Goal: Complete application form

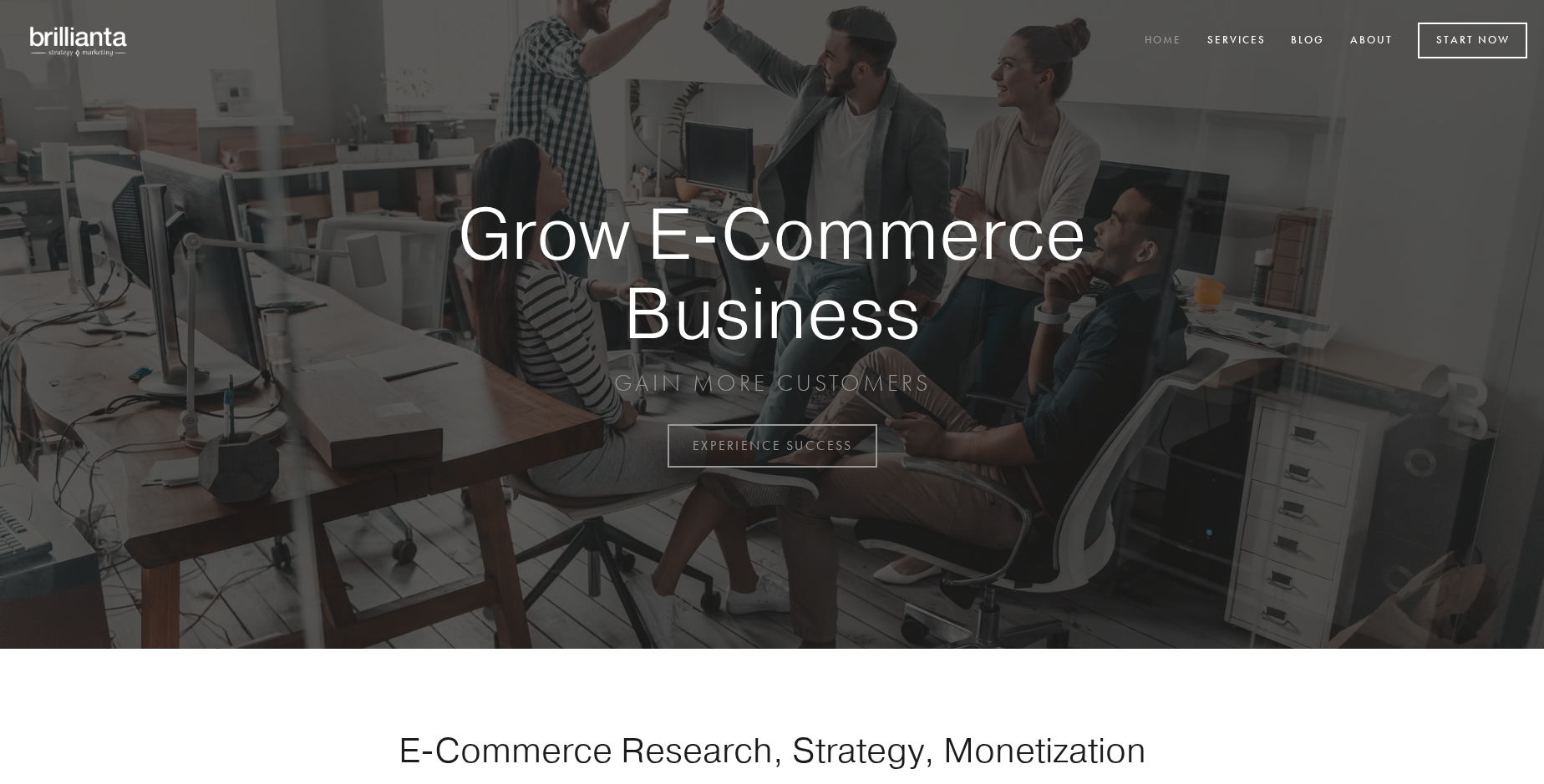
scroll to position [4378, 0]
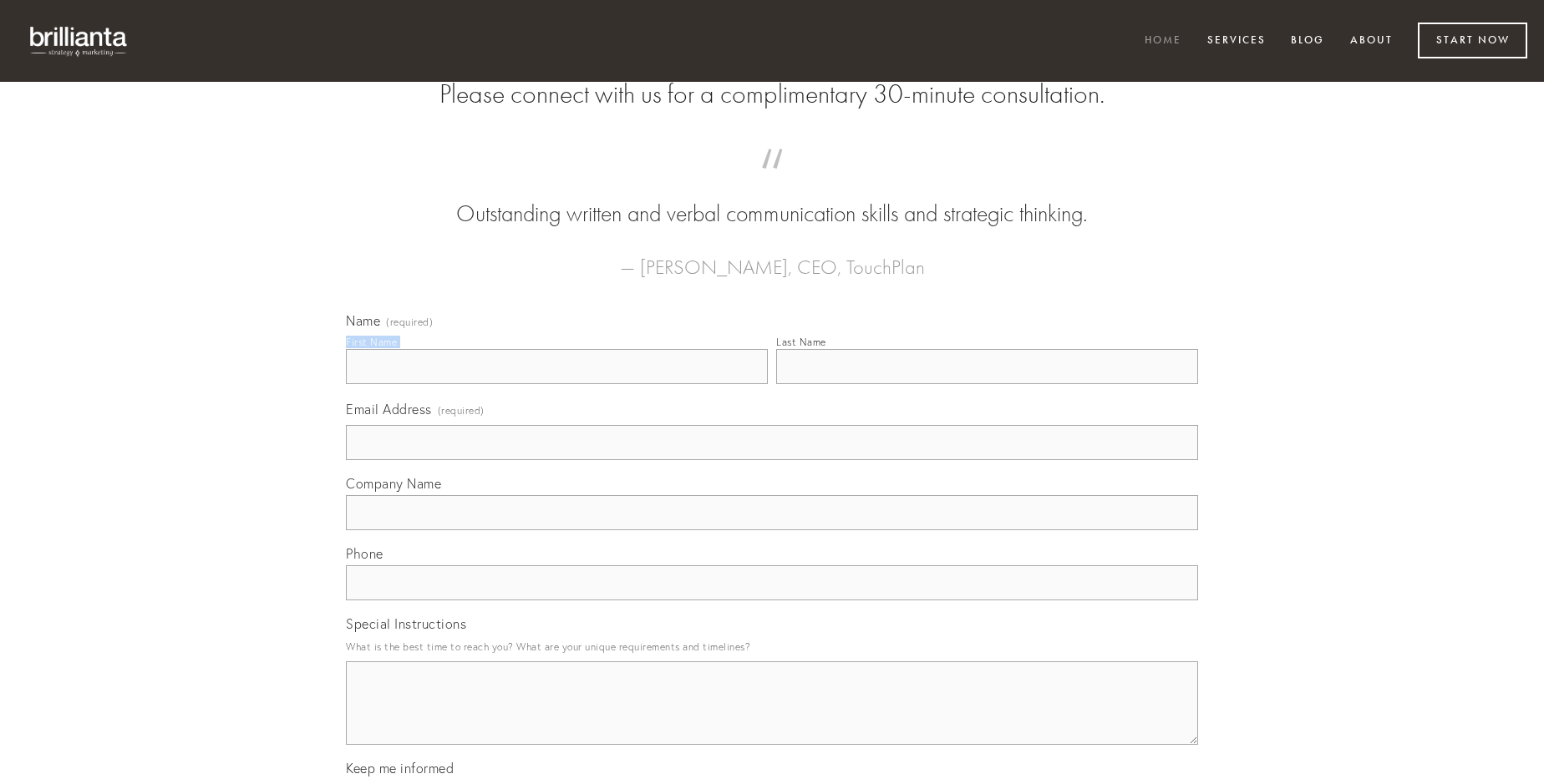
type input "[PERSON_NAME]"
click at [987, 384] on input "Last Name" at bounding box center [987, 366] width 422 height 35
type input "[PERSON_NAME]"
click at [772, 460] on input "Email Address (required)" at bounding box center [772, 442] width 852 height 35
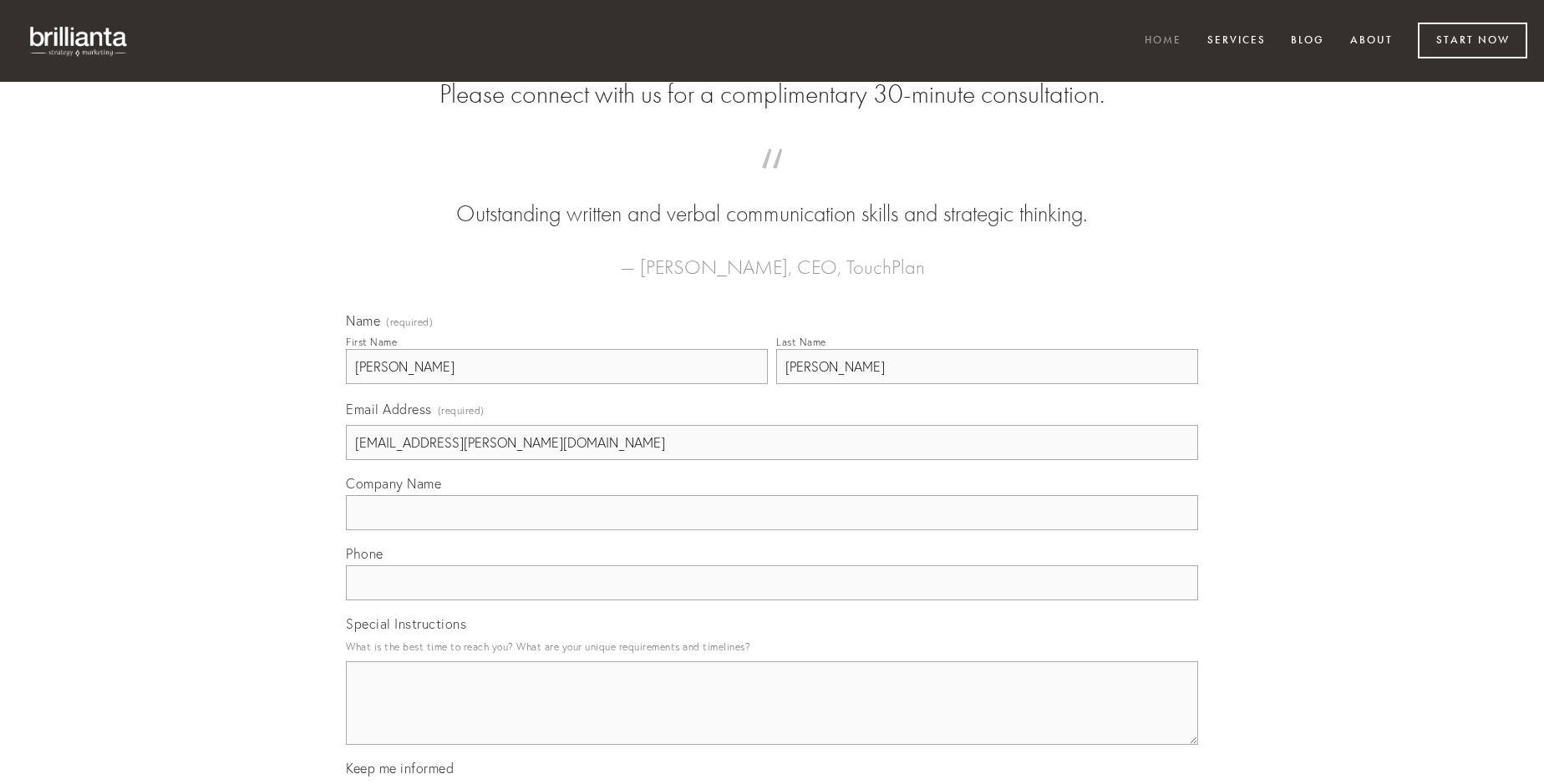
type input "[EMAIL_ADDRESS][PERSON_NAME][DOMAIN_NAME]"
click at [772, 531] on input "Company Name" at bounding box center [772, 513] width 852 height 35
type input "viscus"
click at [772, 601] on input "text" at bounding box center [772, 583] width 852 height 35
click at [772, 718] on textarea "Special Instructions" at bounding box center [772, 704] width 852 height 84
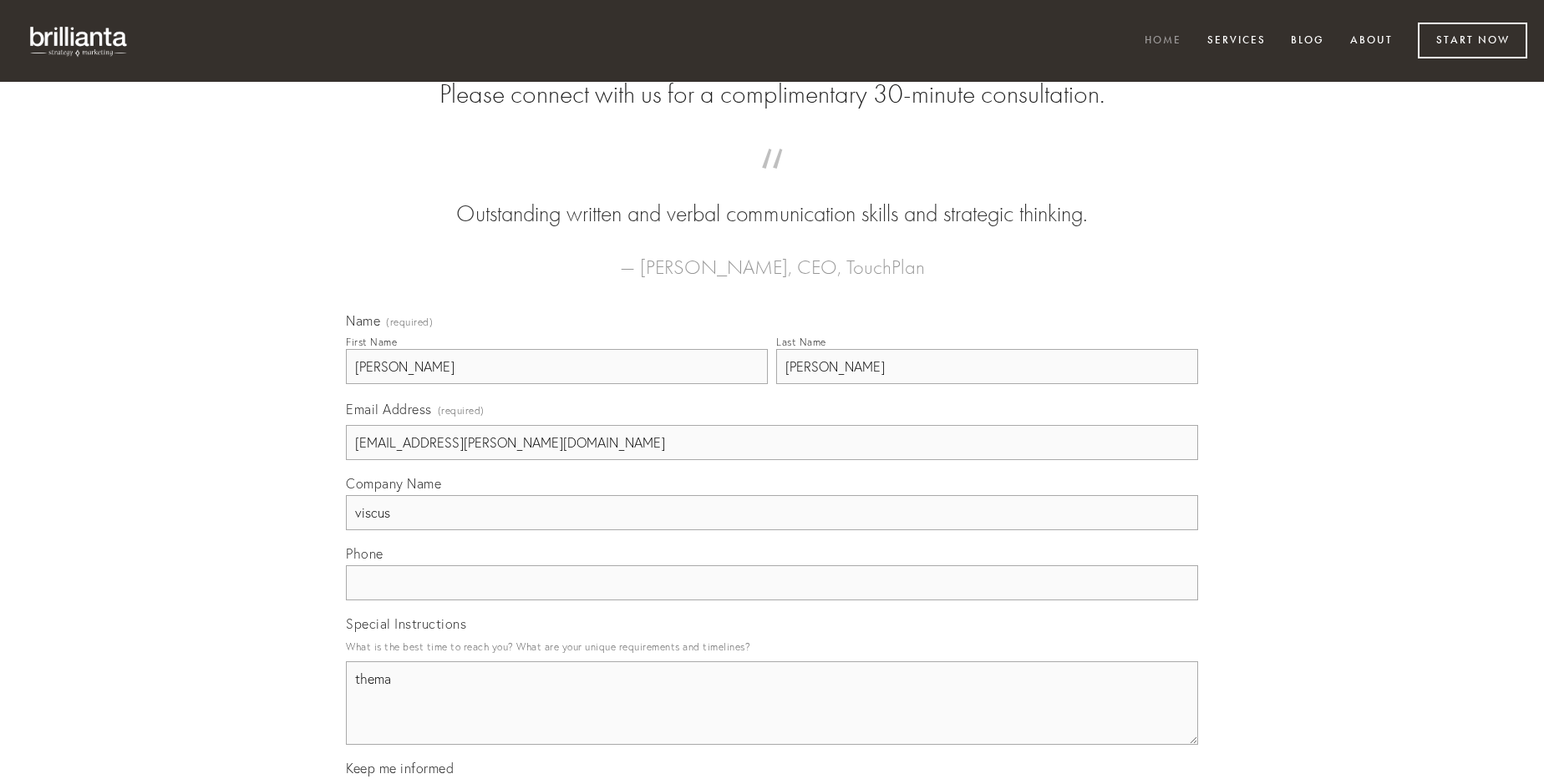
type textarea "thema"
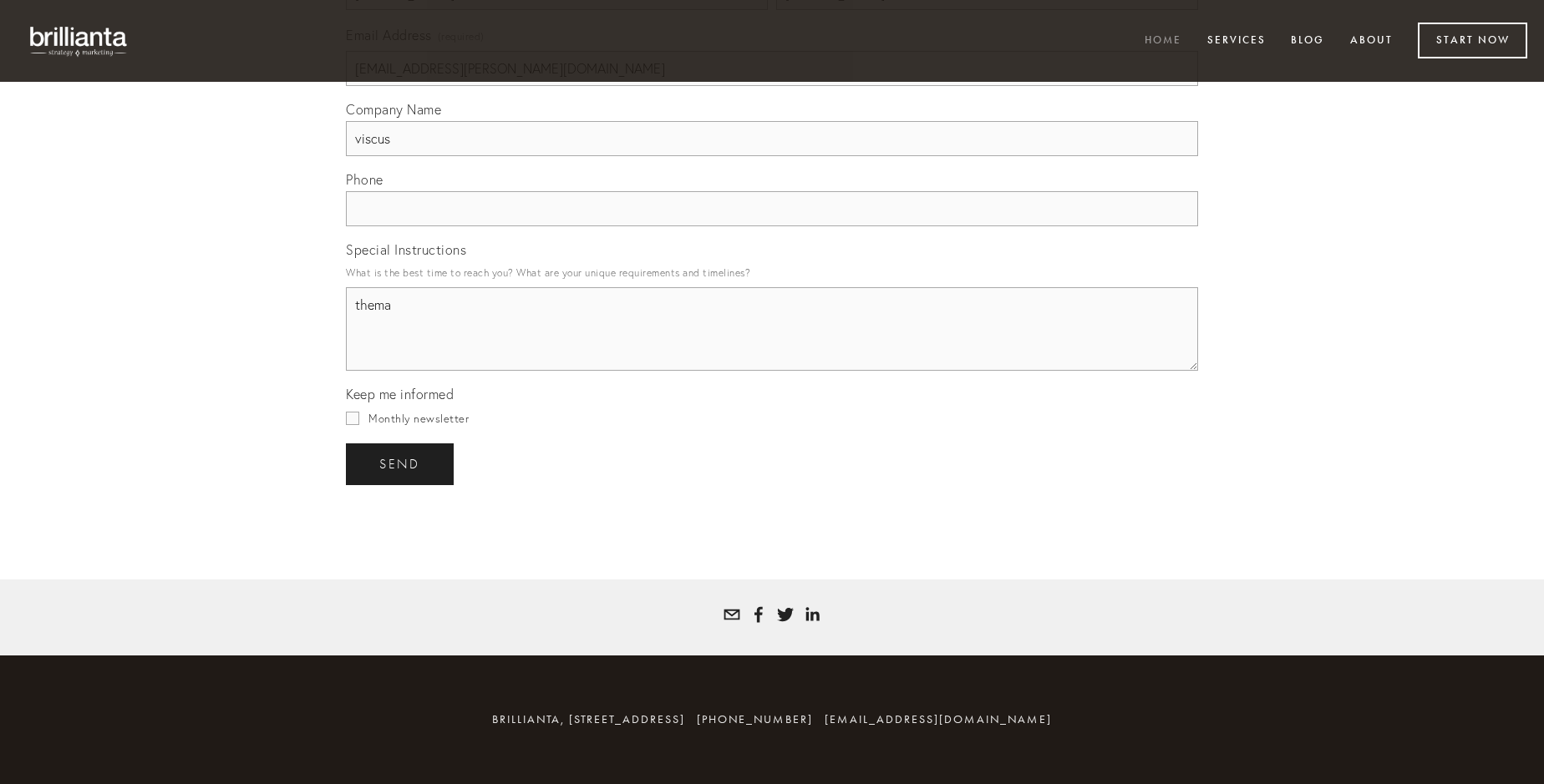
click at [401, 464] on span "send" at bounding box center [400, 465] width 41 height 15
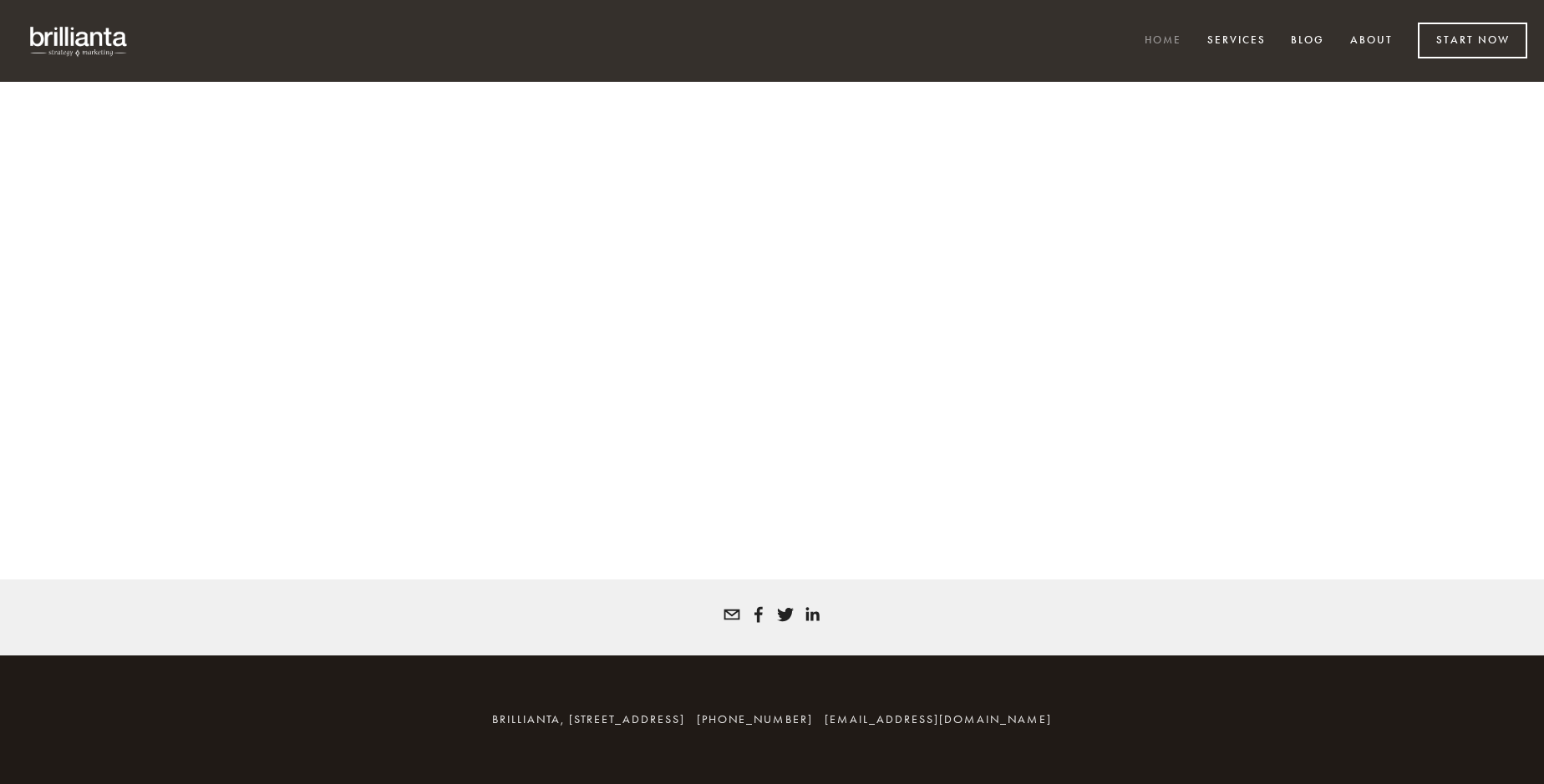
scroll to position [4356, 0]
